Goal: Task Accomplishment & Management: Use online tool/utility

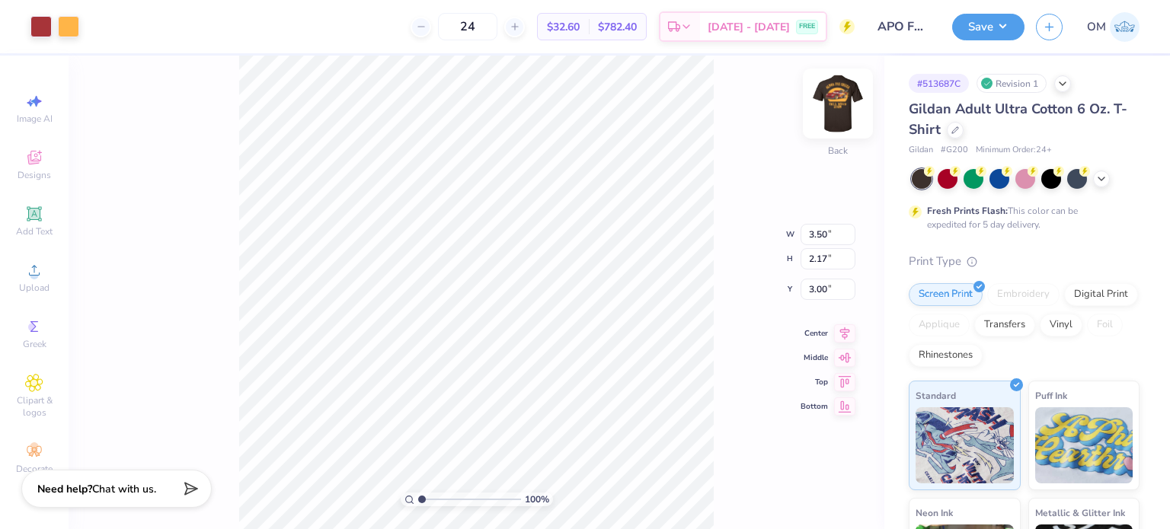
click at [852, 126] on img at bounding box center [837, 103] width 61 height 61
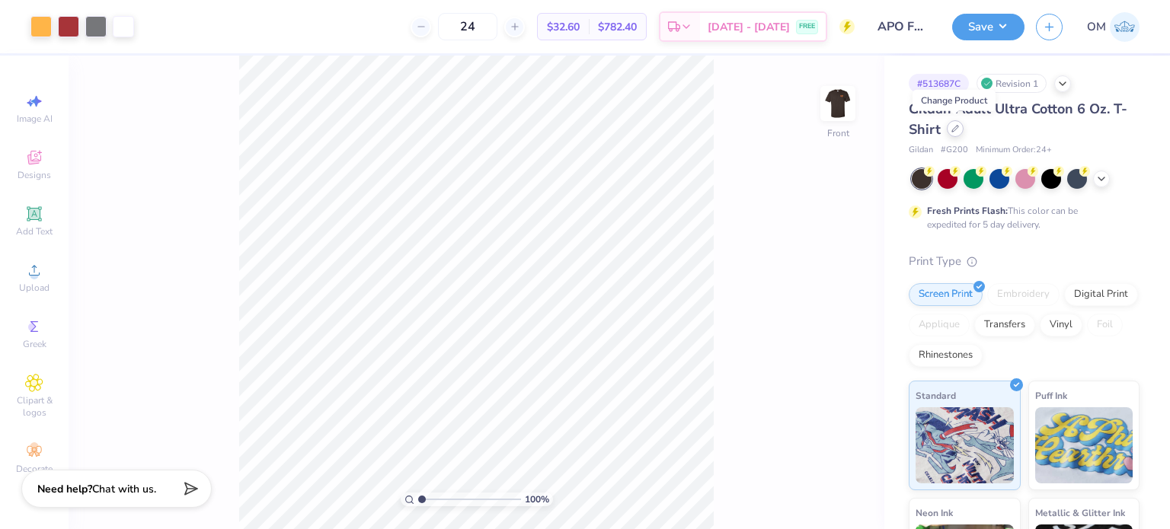
click at [954, 127] on icon at bounding box center [955, 129] width 8 height 8
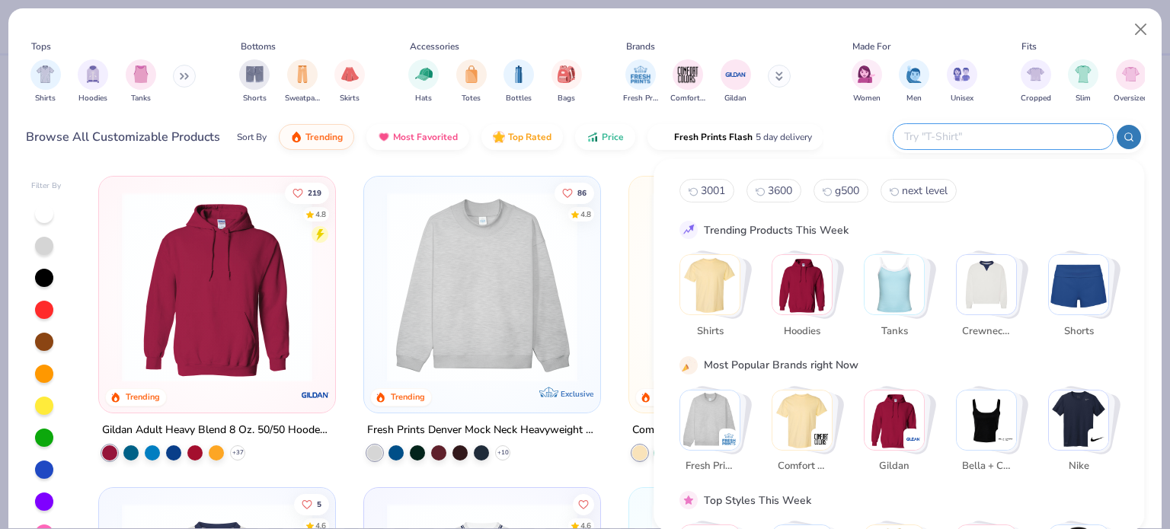
click at [996, 142] on input "text" at bounding box center [1003, 137] width 200 height 18
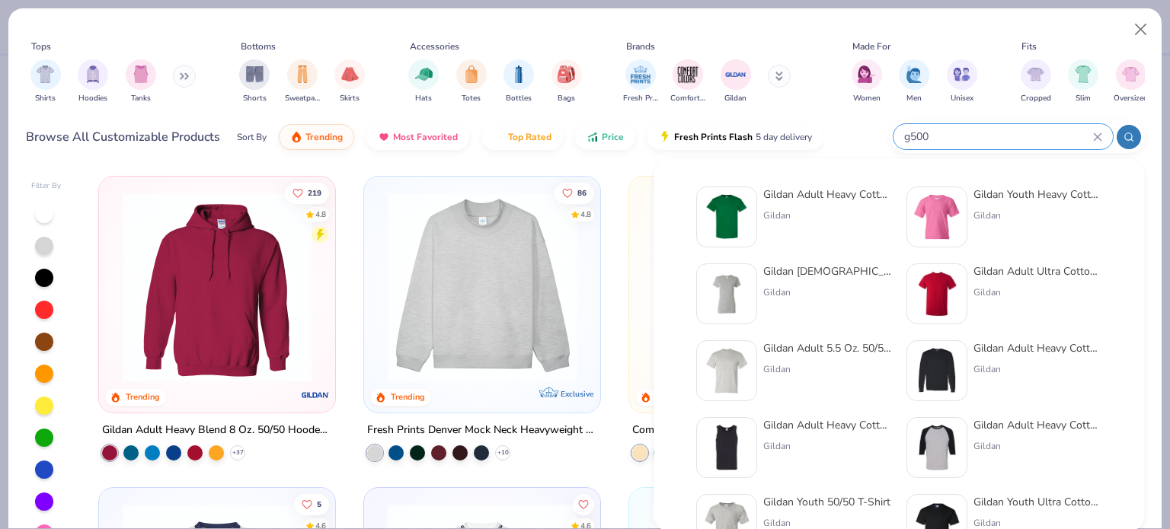
type input "g500"
click at [786, 194] on div "Gildan Adult Heavy Cotton T-Shirt" at bounding box center [827, 195] width 128 height 16
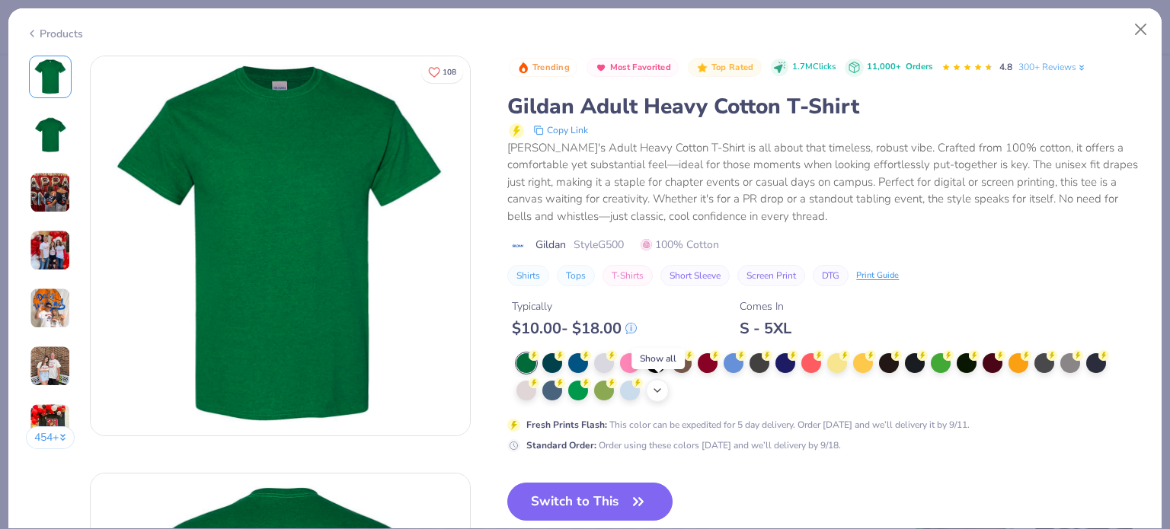
click at [665, 389] on div "+ 22" at bounding box center [657, 390] width 23 height 23
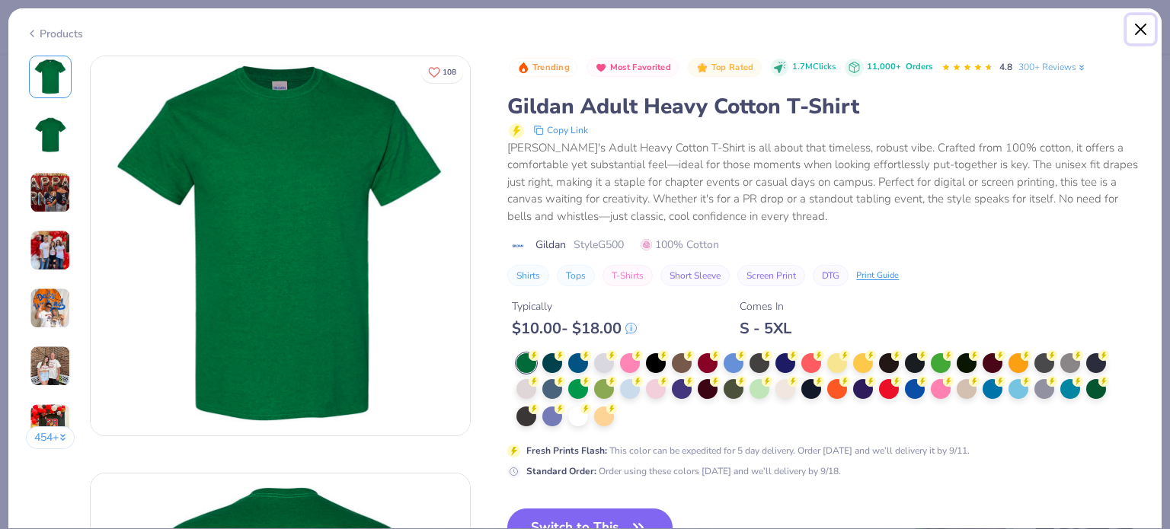
click at [1146, 27] on button "Close" at bounding box center [1140, 29] width 29 height 29
